Goal: Use online tool/utility: Utilize a website feature to perform a specific function

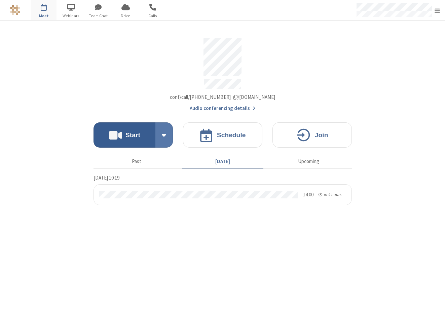
click at [136, 133] on h4 "Start" at bounding box center [132, 135] width 15 height 6
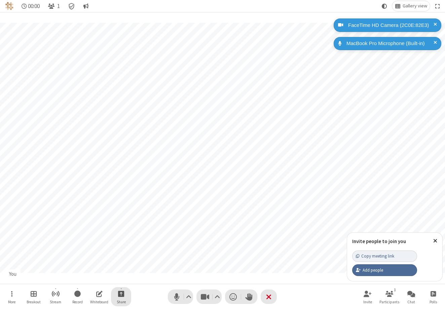
click at [125, 297] on button "Share" at bounding box center [121, 296] width 20 height 19
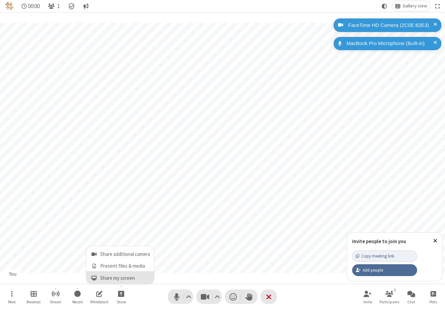
click at [124, 277] on span "Share my screen" at bounding box center [125, 278] width 50 height 6
